Goal: Task Accomplishment & Management: Complete application form

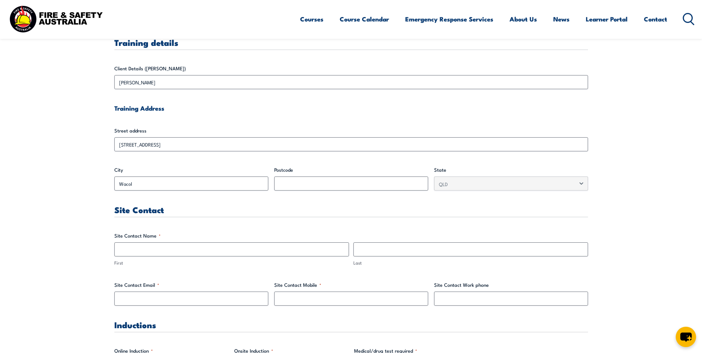
click at [191, 242] on fieldset "Site Contact Name * First Last" at bounding box center [351, 249] width 474 height 34
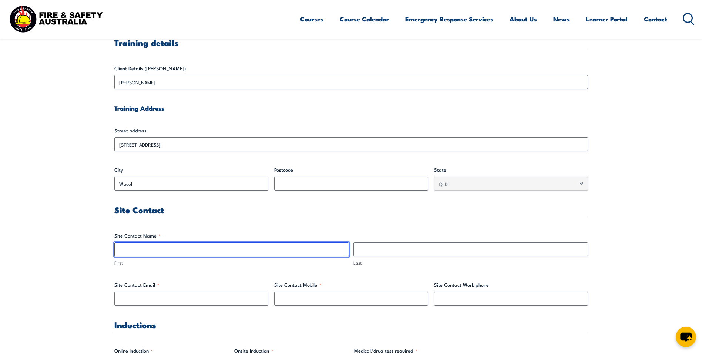
click at [189, 246] on input "First" at bounding box center [231, 249] width 235 height 14
type input "[PERSON_NAME]"
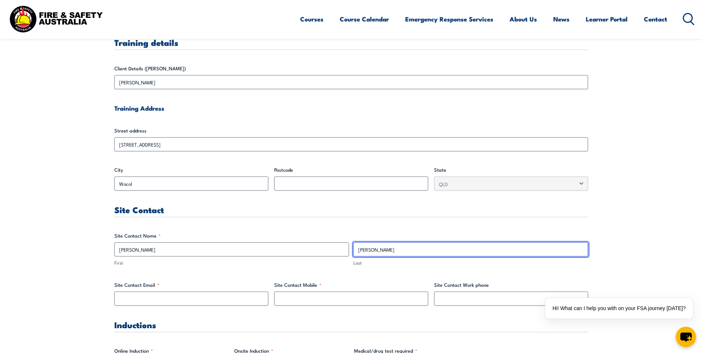
type input "[PERSON_NAME]"
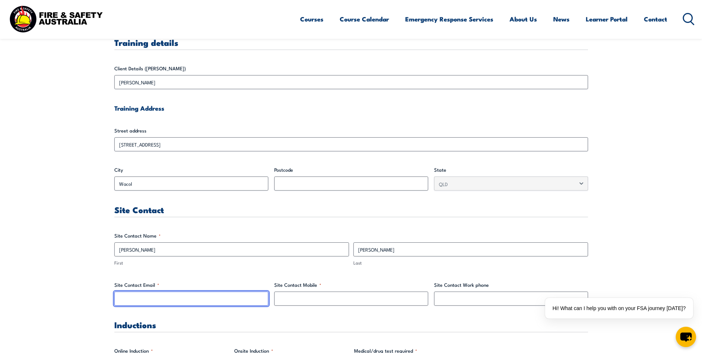
click at [191, 300] on input "Site Contact Email *" at bounding box center [191, 299] width 154 height 14
type input "[PERSON_NAME][EMAIL_ADDRESS][PERSON_NAME][DOMAIN_NAME]"
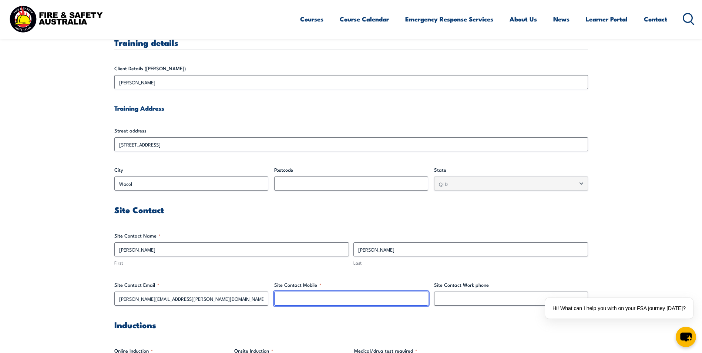
click at [326, 296] on input "Site Contact Mobile *" at bounding box center [351, 299] width 154 height 14
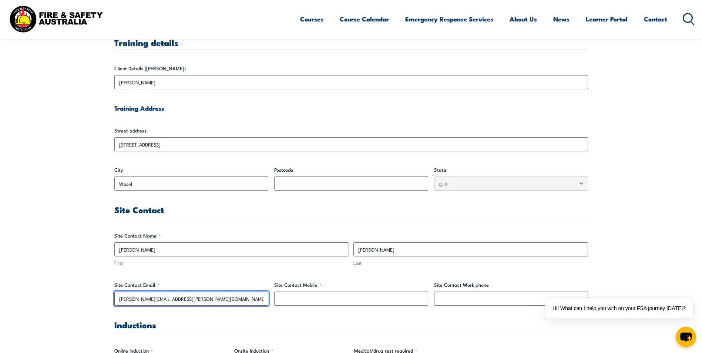
click at [201, 299] on input "[PERSON_NAME][EMAIL_ADDRESS][PERSON_NAME][DOMAIN_NAME]" at bounding box center [191, 299] width 154 height 14
click at [305, 322] on h3 "Inductions" at bounding box center [351, 324] width 474 height 9
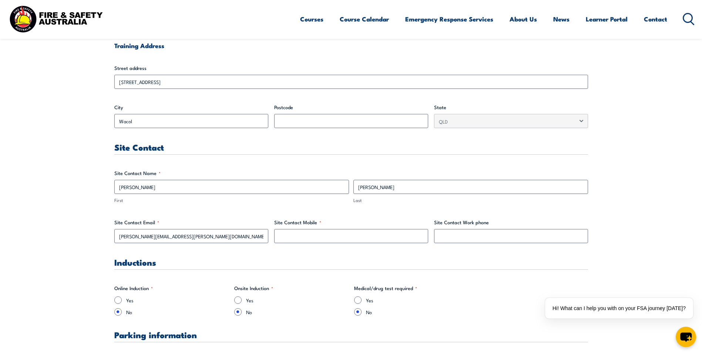
scroll to position [333, 0]
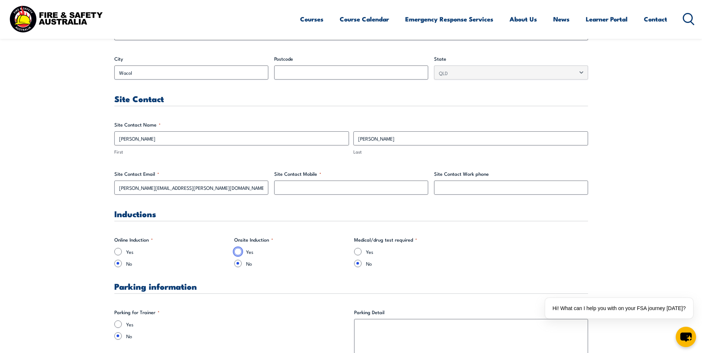
click at [237, 250] on input "Yes" at bounding box center [237, 251] width 7 height 7
radio input "true"
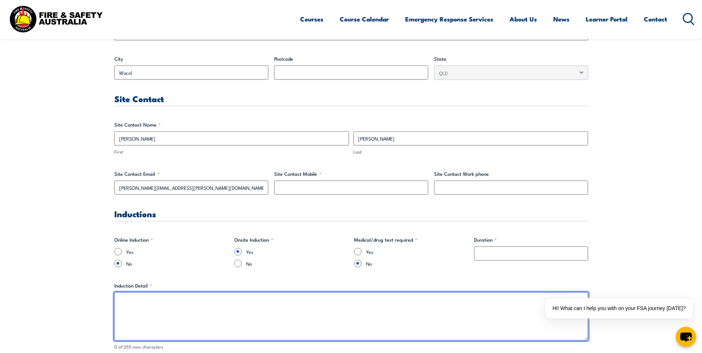
click at [359, 295] on textarea "Induction Detail *" at bounding box center [351, 316] width 474 height 48
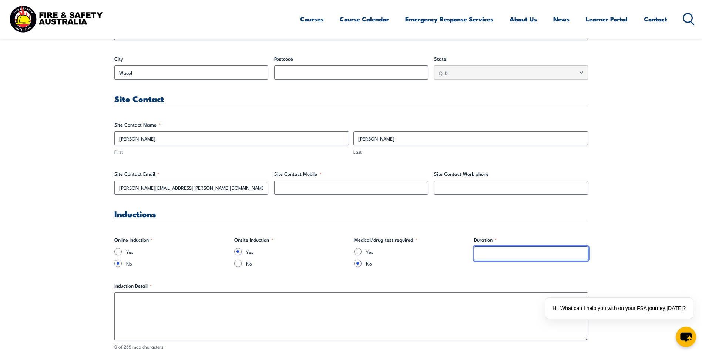
click at [505, 258] on input "Duration *" at bounding box center [531, 253] width 114 height 14
type input "15 minutes"
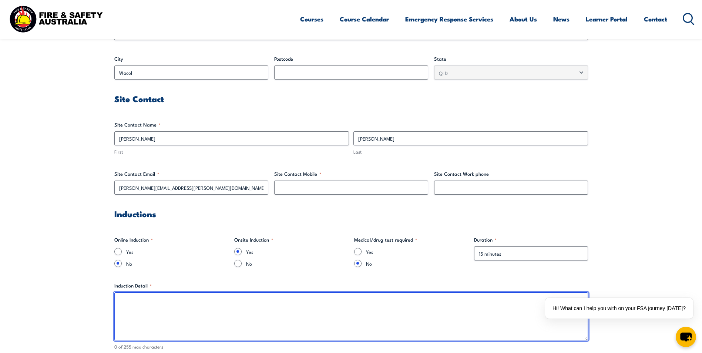
click at [497, 310] on textarea "Induction Detail *" at bounding box center [351, 316] width 474 height 48
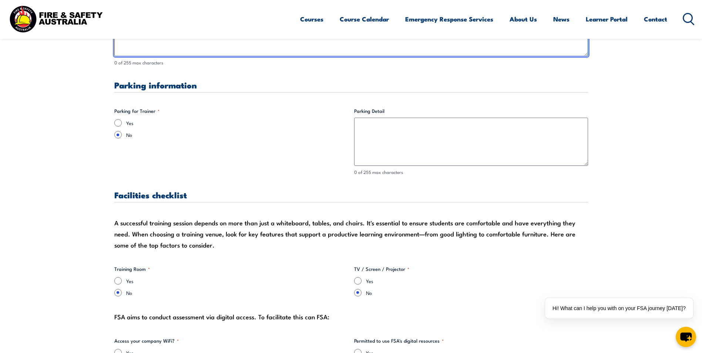
scroll to position [592, 0]
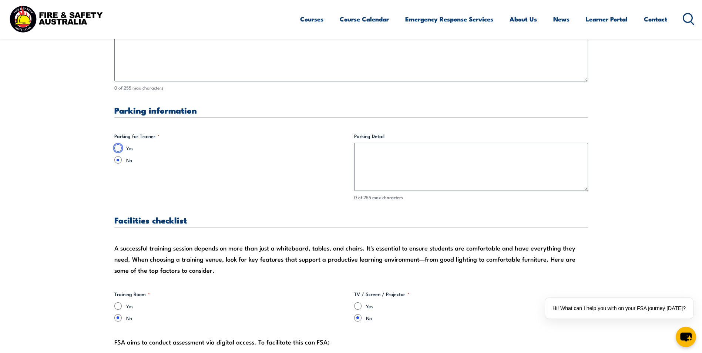
click at [119, 145] on input "Yes" at bounding box center [117, 147] width 7 height 7
radio input "true"
click at [120, 311] on div "Yes No" at bounding box center [231, 311] width 234 height 19
drag, startPoint x: 119, startPoint y: 307, endPoint x: 402, endPoint y: 321, distance: 283.1
click at [119, 306] on input "Yes" at bounding box center [117, 305] width 7 height 7
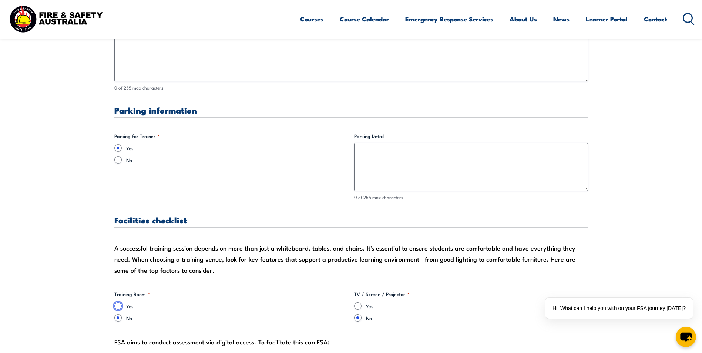
radio input "true"
click at [358, 306] on input "Yes" at bounding box center [357, 305] width 7 height 7
radio input "true"
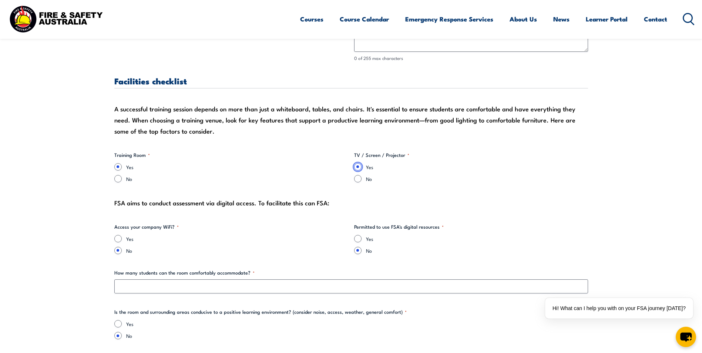
scroll to position [740, 0]
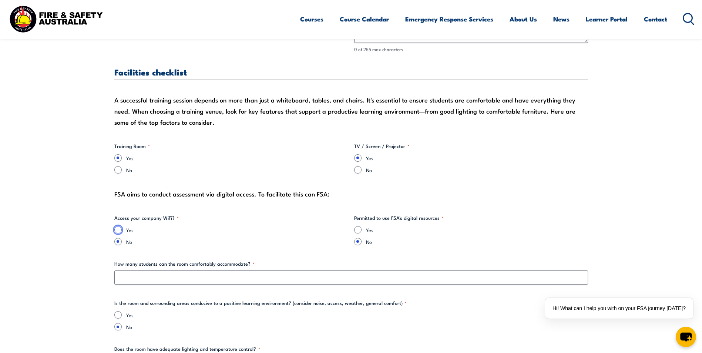
click at [120, 228] on input "Yes" at bounding box center [117, 229] width 7 height 7
radio input "true"
click at [359, 227] on input "Yes" at bounding box center [357, 229] width 7 height 7
radio input "true"
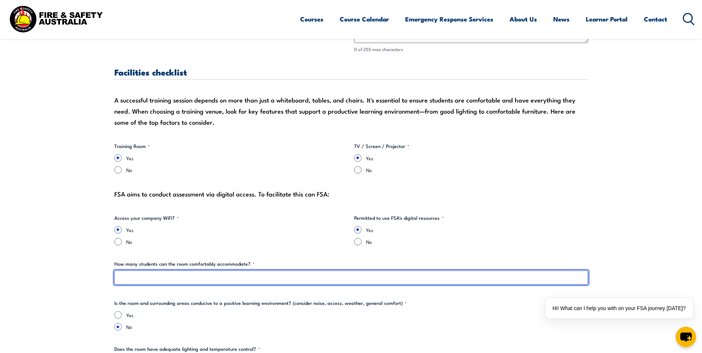
click at [150, 275] on input "How many students can the room comfortably accommodate? *" at bounding box center [351, 278] width 474 height 14
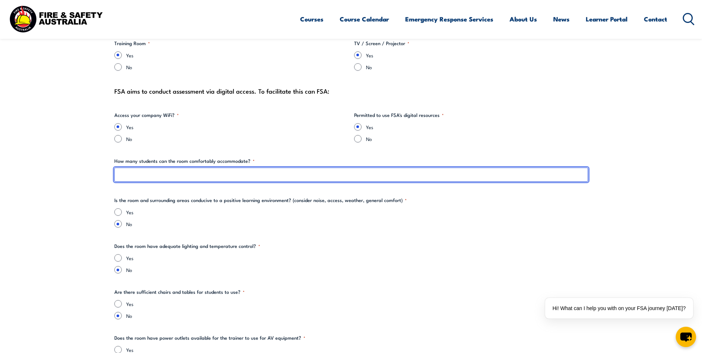
scroll to position [851, 0]
